Goal: Task Accomplishment & Management: Manage account settings

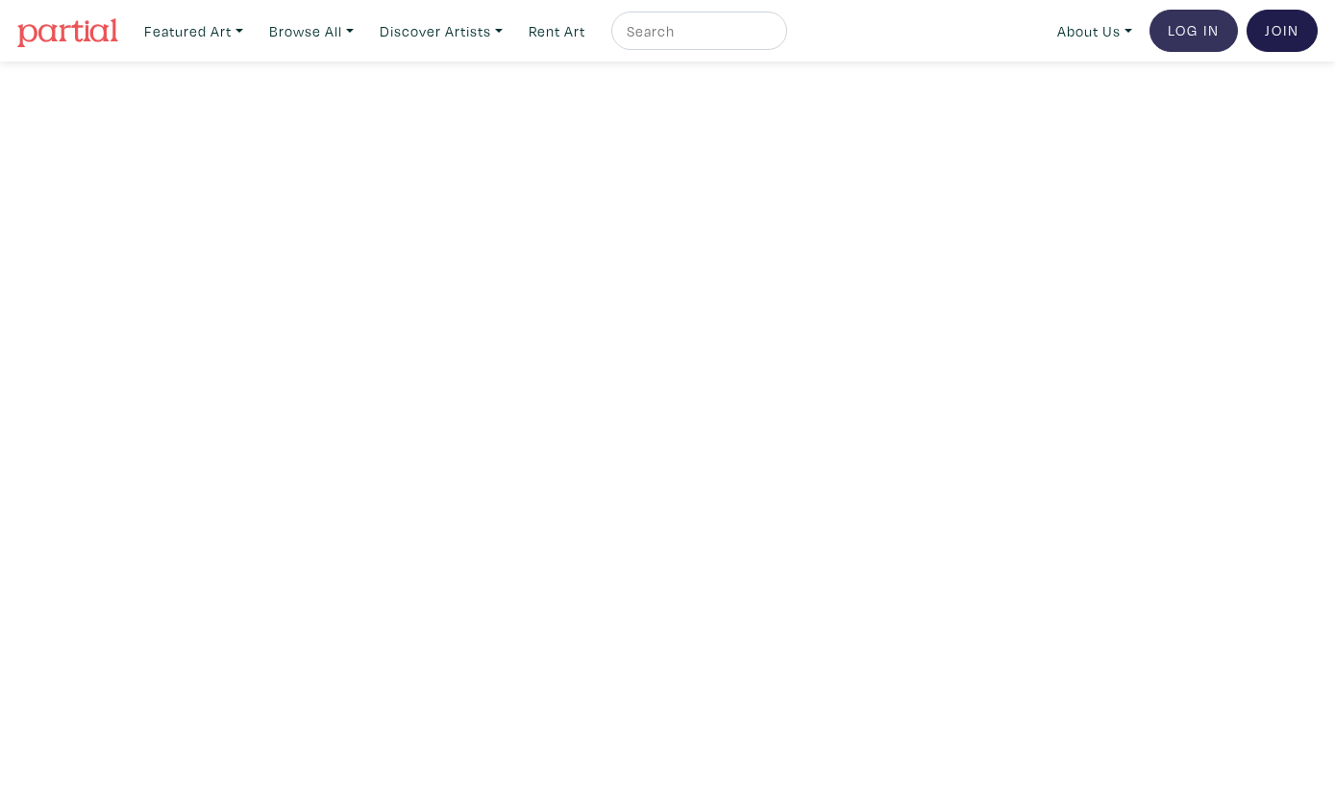
click at [1186, 30] on link "Log In" at bounding box center [1194, 31] width 88 height 42
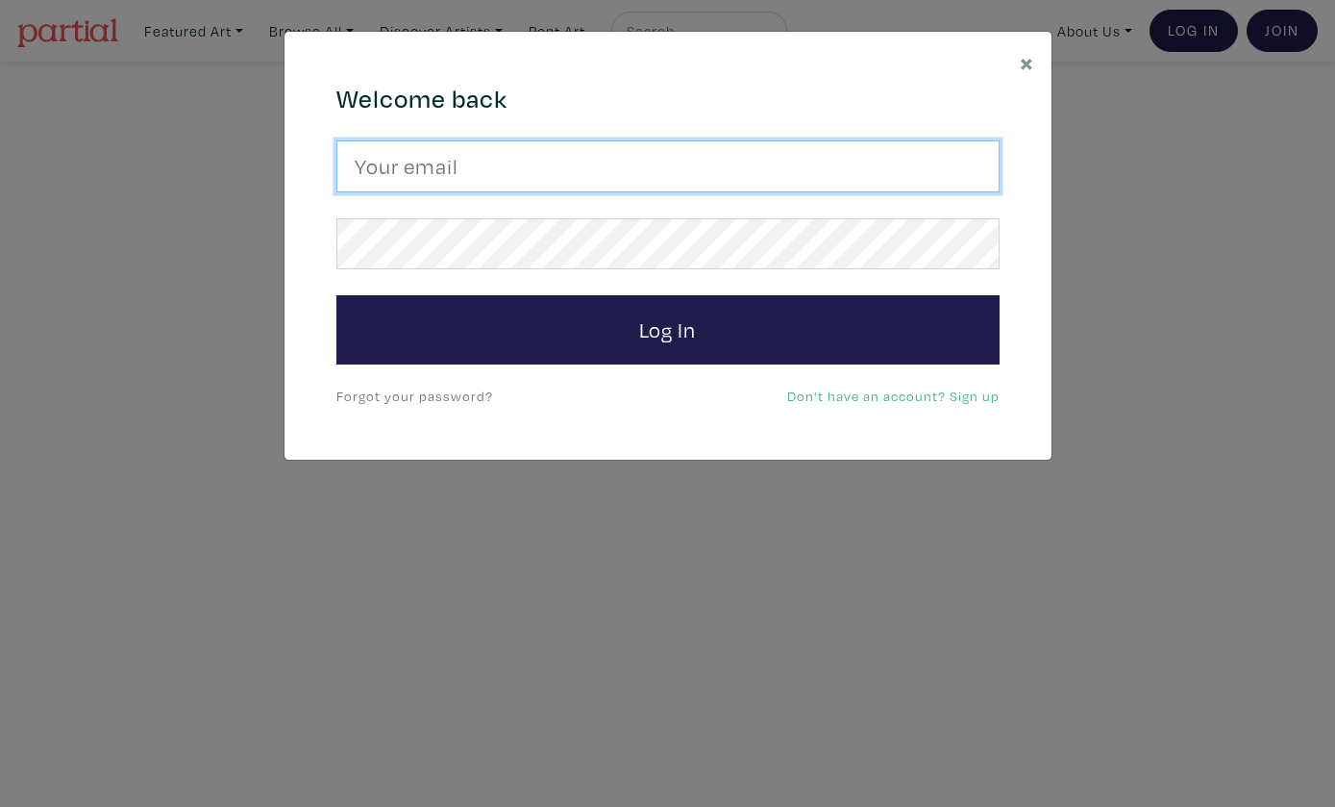
type input "nancybennettca@gmail.com"
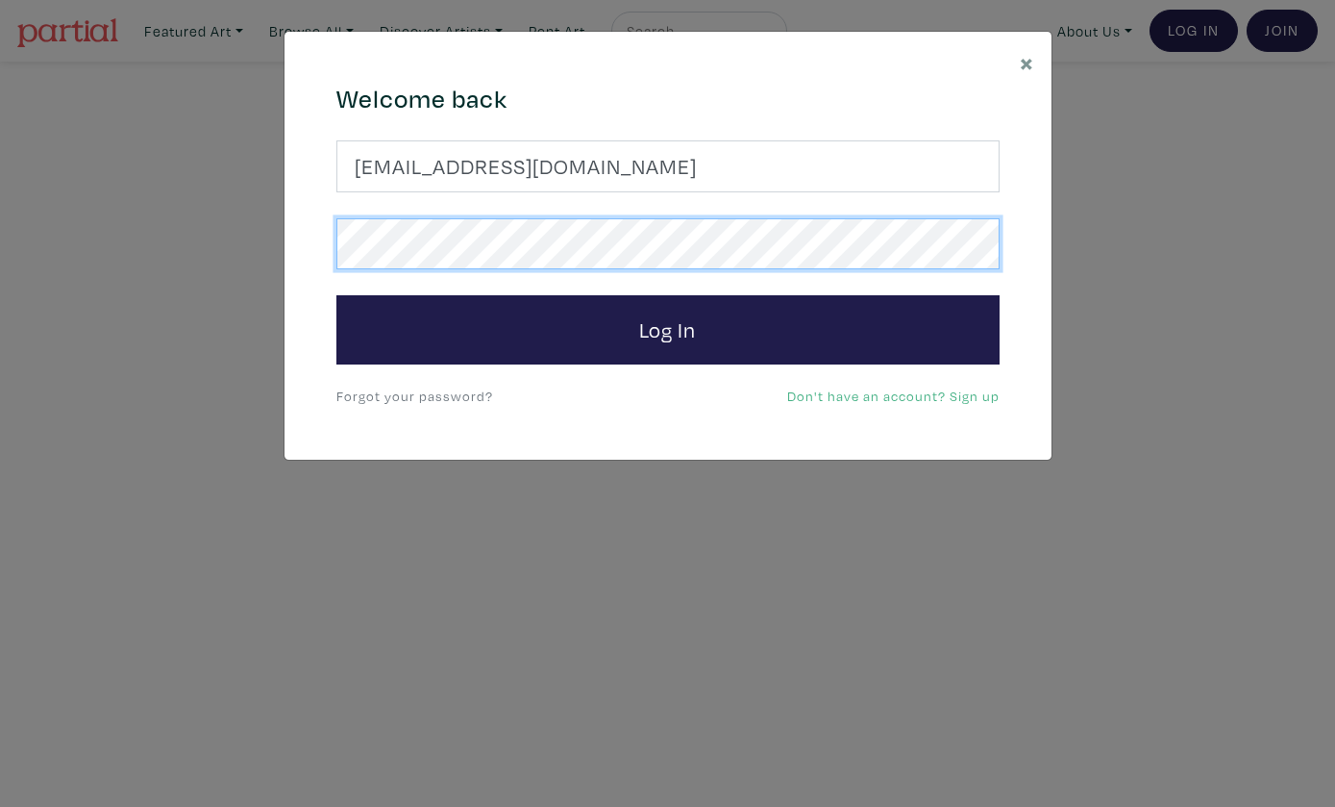
click at [667, 329] on button "Log In" at bounding box center [667, 329] width 663 height 69
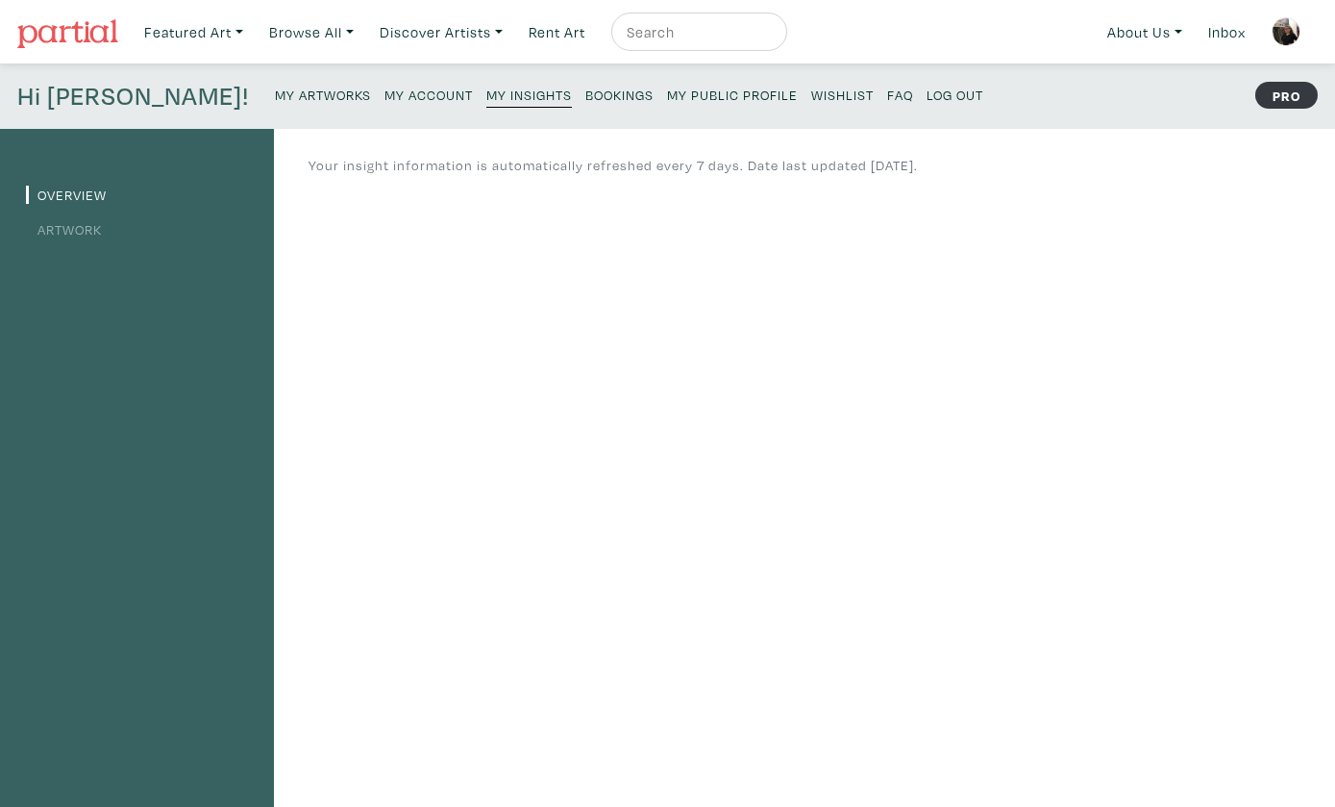
click at [275, 94] on small "My Artworks" at bounding box center [323, 95] width 96 height 18
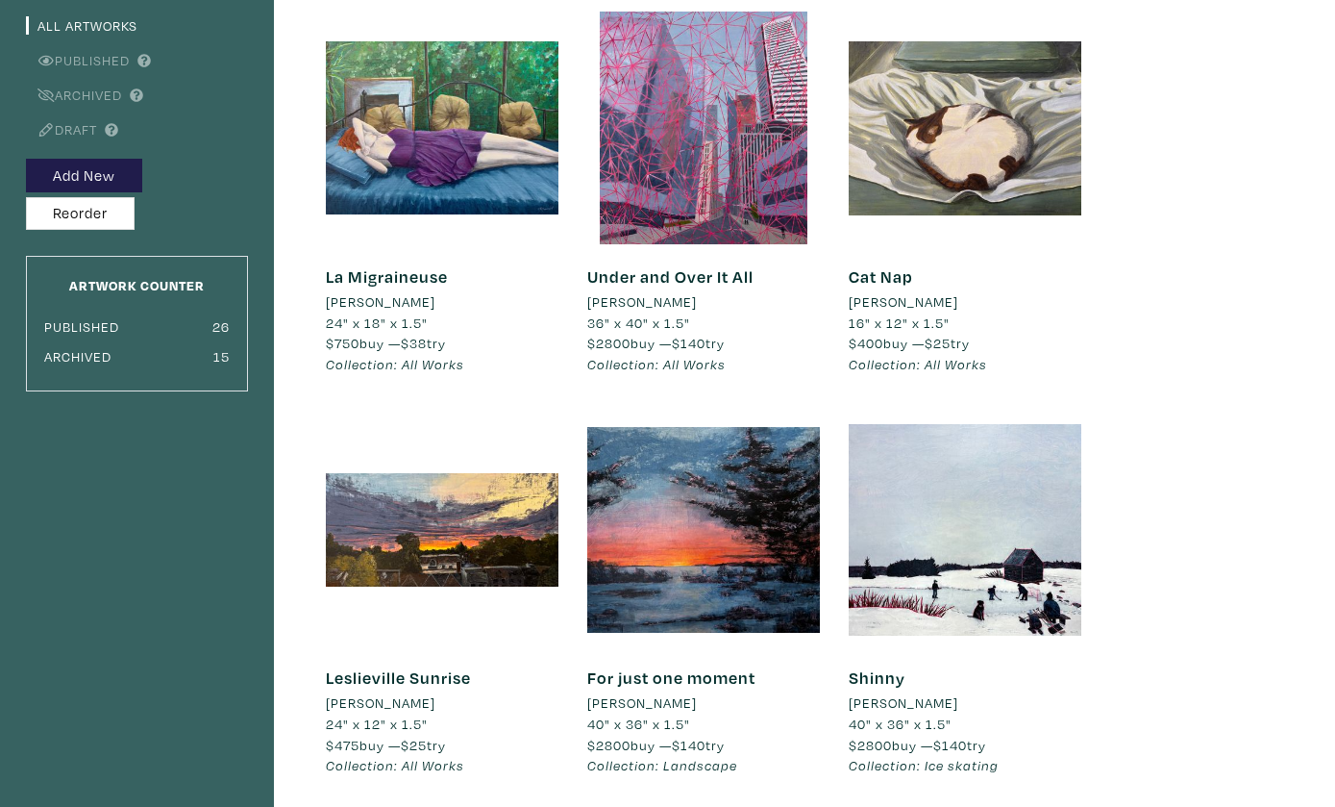
scroll to position [180, 0]
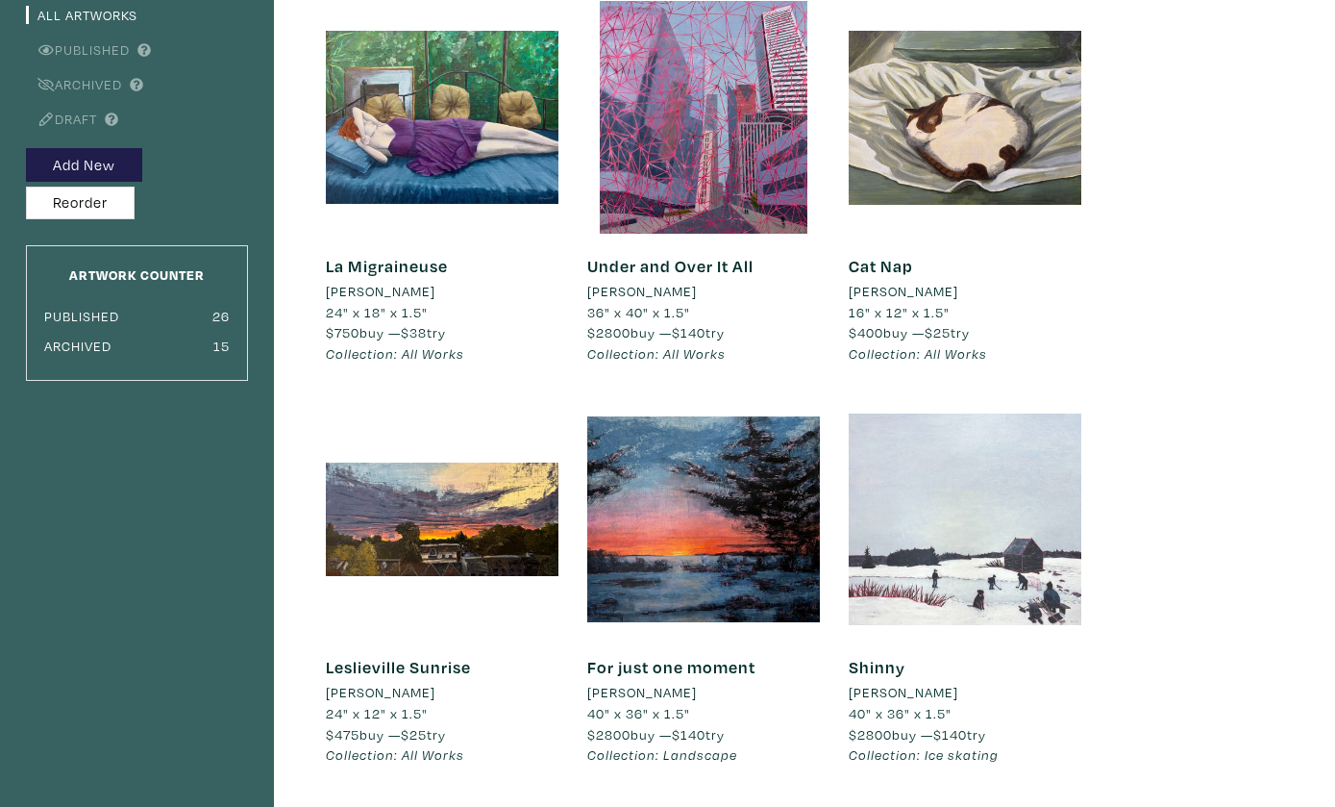
click at [978, 481] on div at bounding box center [965, 519] width 233 height 233
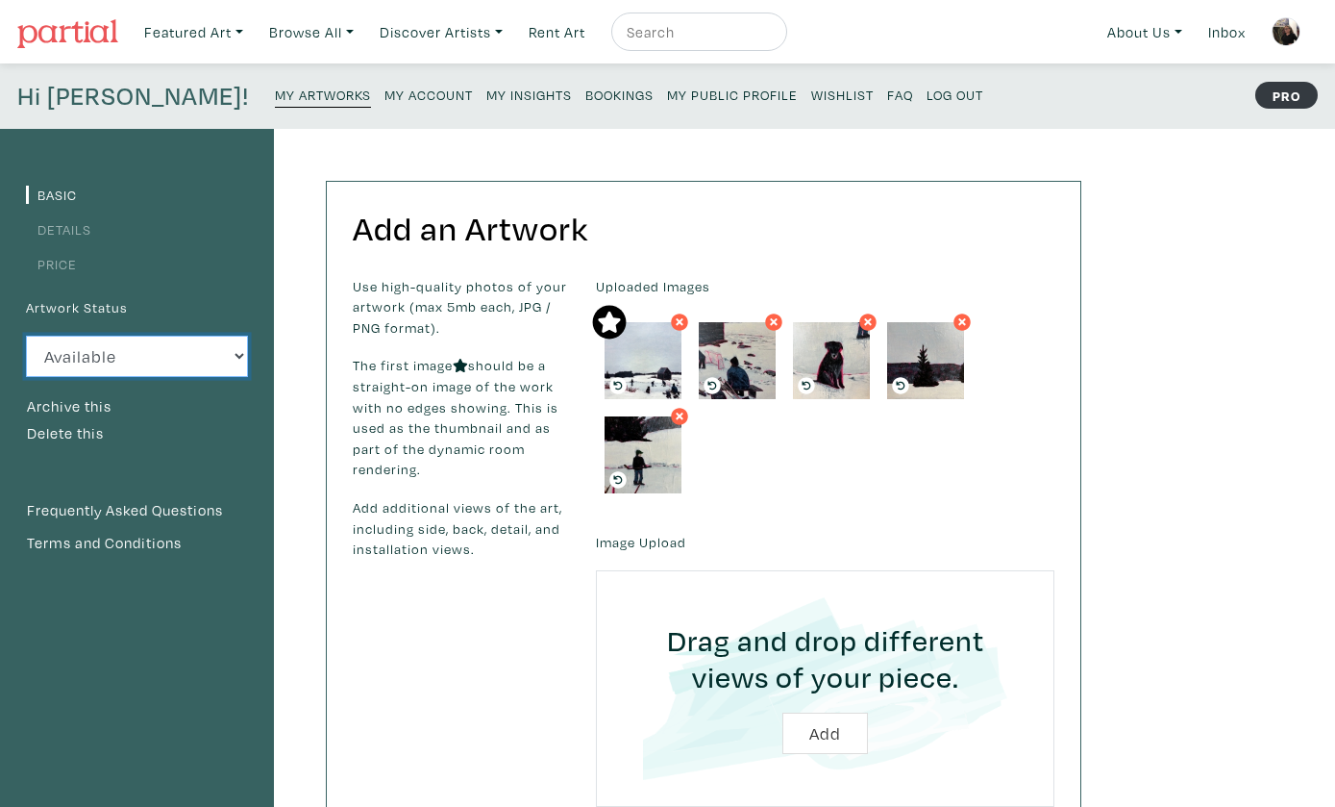
select select "0"
click at [40, 401] on button "Archive this" at bounding box center [69, 406] width 87 height 25
click at [275, 88] on small "My Artworks" at bounding box center [323, 95] width 96 height 18
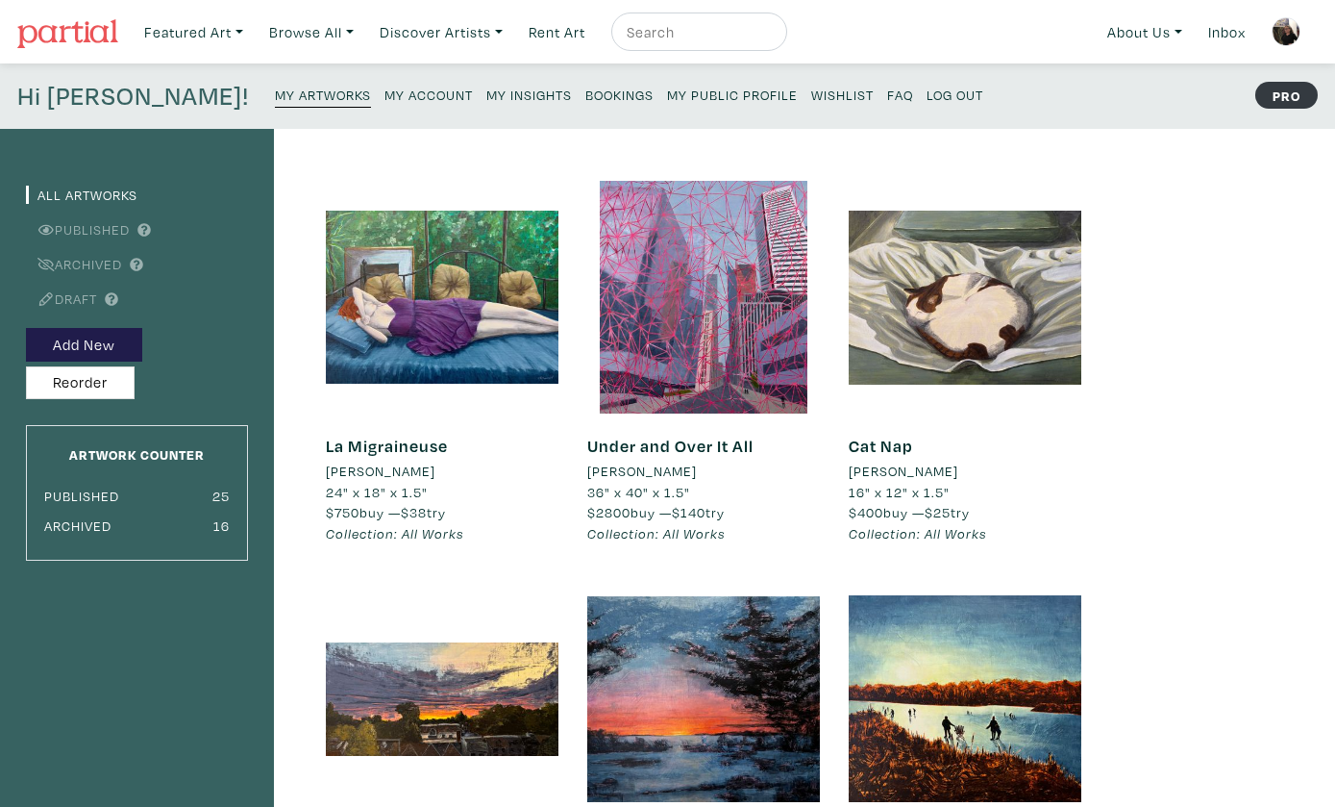
click at [486, 87] on small "My Insights" at bounding box center [529, 95] width 86 height 18
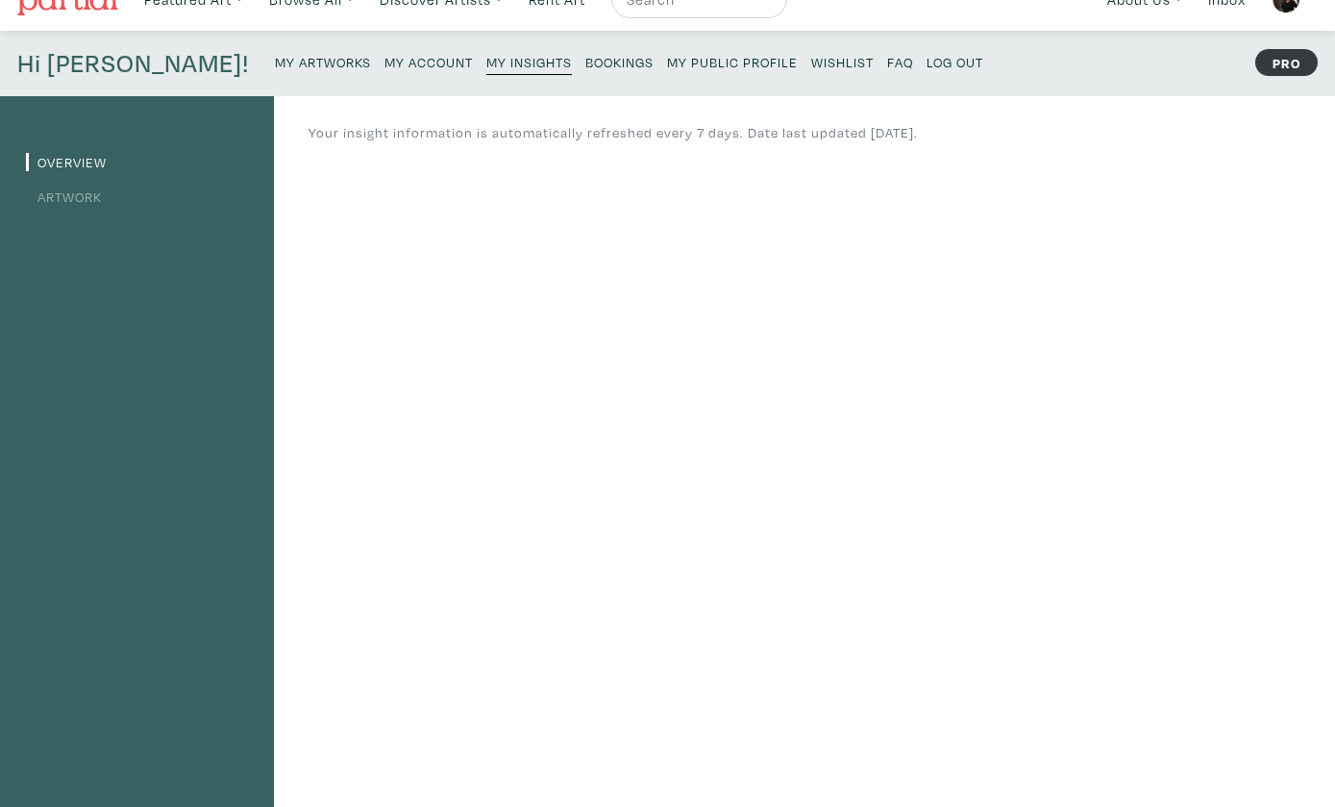
scroll to position [47, 0]
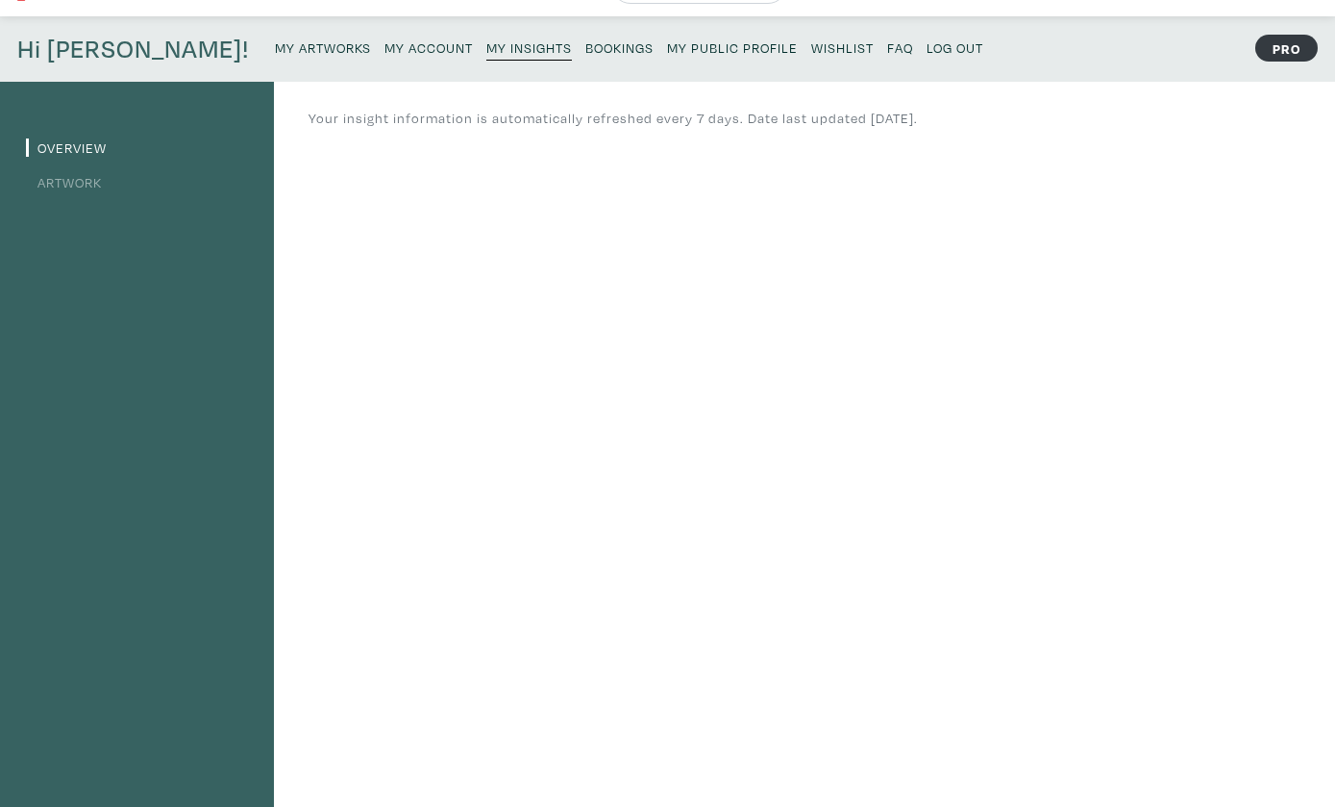
click at [85, 187] on link "Artwork" at bounding box center [64, 182] width 76 height 18
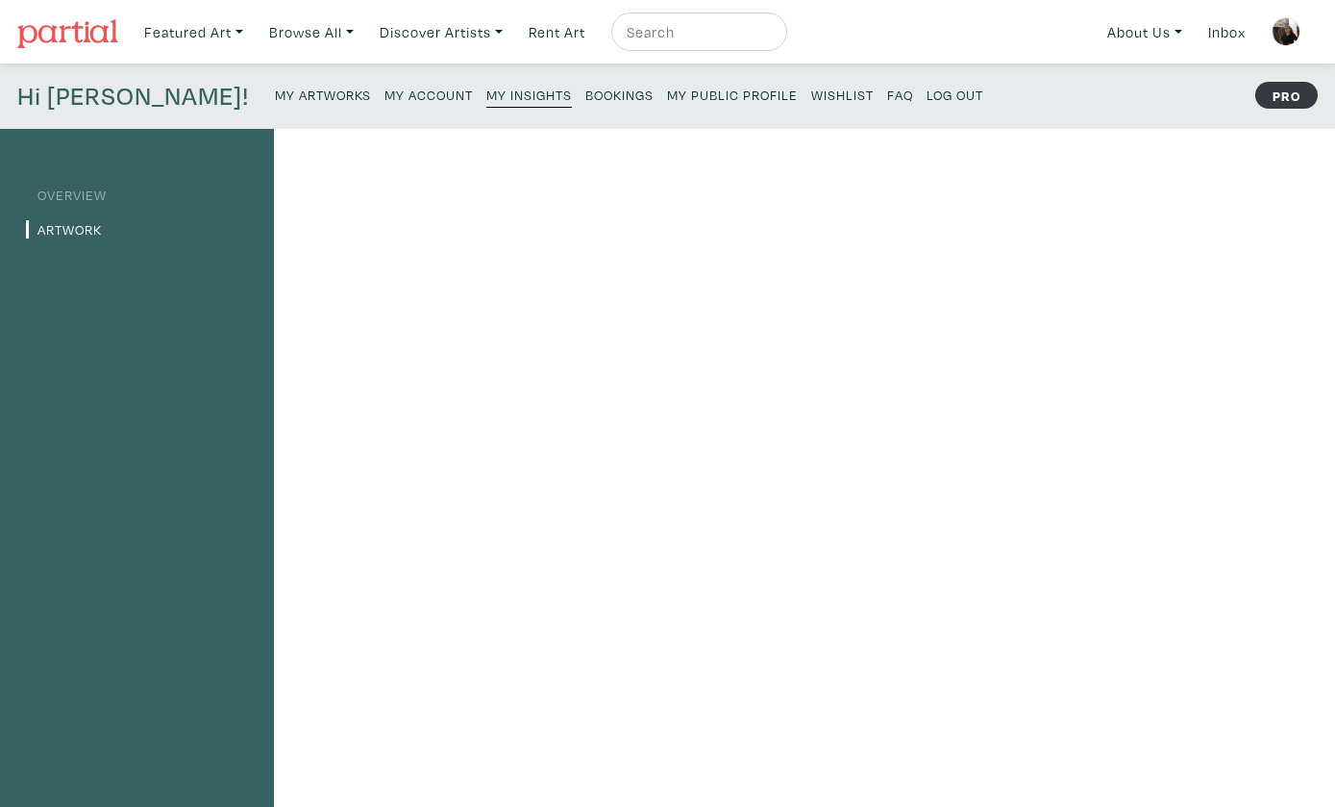
click at [275, 87] on small "My Artworks" at bounding box center [323, 95] width 96 height 18
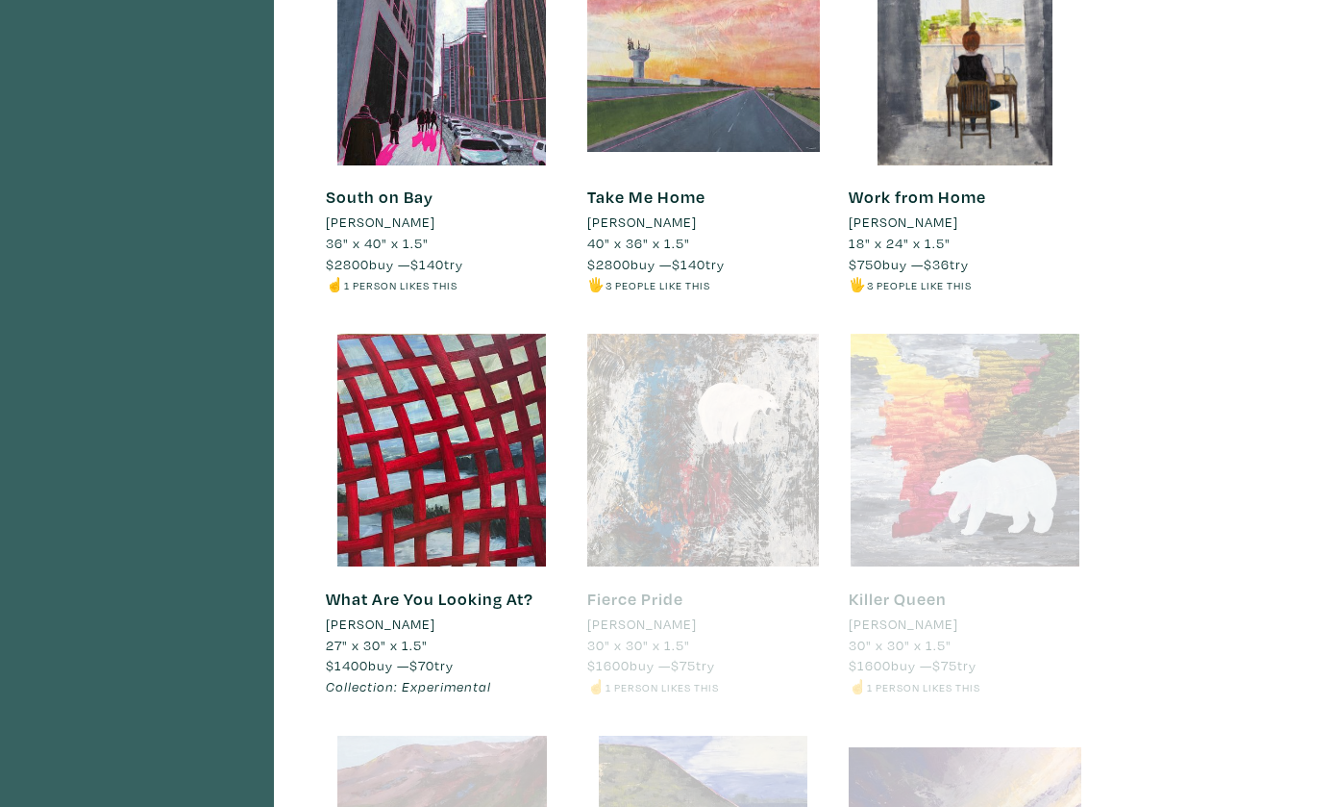
scroll to position [2322, 0]
